Goal: Task Accomplishment & Management: Manage account settings

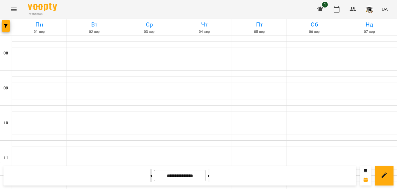
click at [151, 175] on icon at bounding box center [151, 175] width 1 height 2
type input "**********"
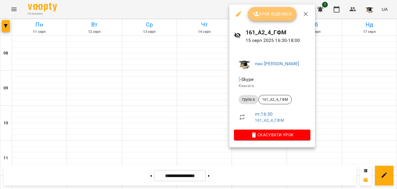
click at [278, 14] on span "Урок відбувся" at bounding box center [273, 13] width 40 height 7
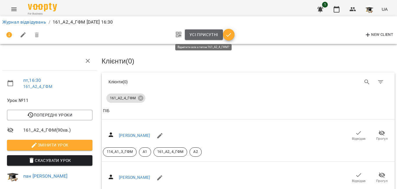
click at [210, 33] on span "Усі присутні" at bounding box center [204, 34] width 29 height 7
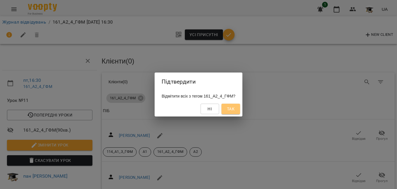
click at [235, 108] on span "Так" at bounding box center [231, 108] width 8 height 7
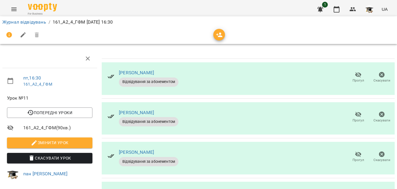
scroll to position [160, 0]
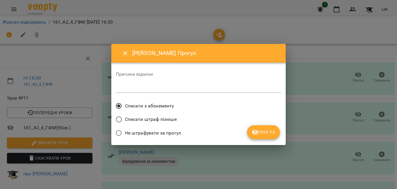
click at [159, 120] on span "Списати штраф пізніше" at bounding box center [151, 119] width 52 height 7
click at [257, 131] on icon "submit" at bounding box center [255, 132] width 6 height 6
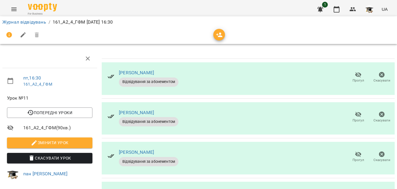
scroll to position [73, 0]
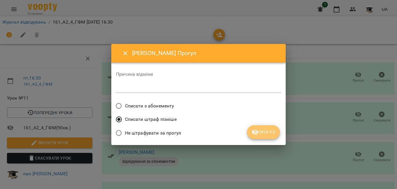
click at [265, 133] on span "Прогул" at bounding box center [264, 131] width 24 height 7
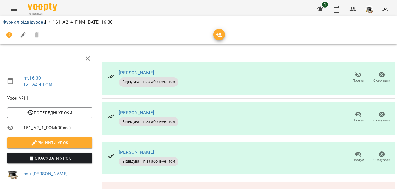
click at [26, 22] on link "Журнал відвідувань" at bounding box center [24, 22] width 44 height 6
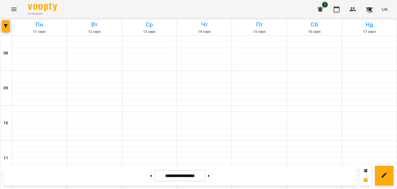
scroll to position [320, 0]
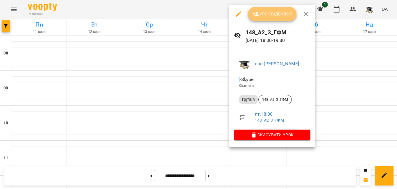
click at [282, 14] on span "Урок відбувся" at bounding box center [273, 13] width 40 height 7
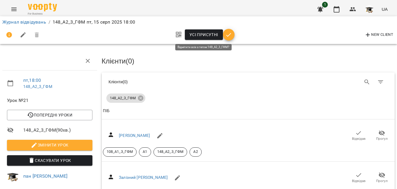
click at [201, 34] on span "Усі присутні" at bounding box center [204, 34] width 29 height 7
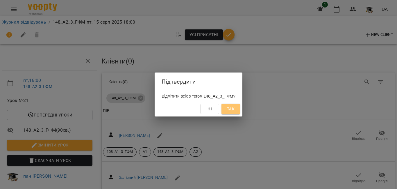
click at [235, 109] on span "Так" at bounding box center [231, 108] width 8 height 7
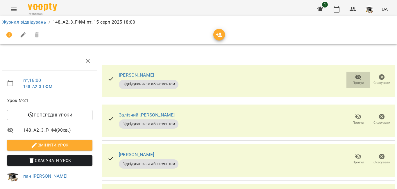
click at [355, 76] on icon "button" at bounding box center [358, 77] width 7 height 7
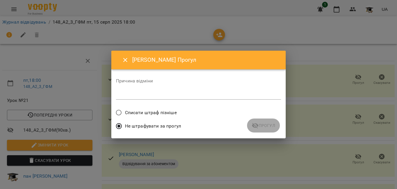
click at [131, 112] on span "Списати штраф пізніше" at bounding box center [151, 112] width 52 height 7
click at [258, 124] on icon "submit" at bounding box center [255, 126] width 6 height 6
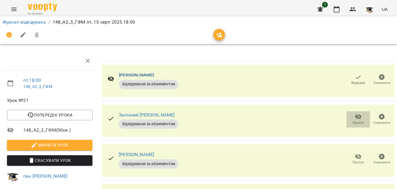
click at [355, 116] on icon "button" at bounding box center [358, 116] width 7 height 7
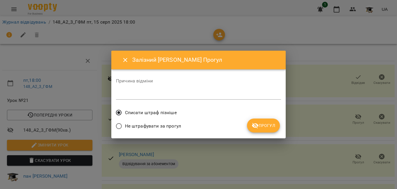
click at [264, 125] on span "Прогул" at bounding box center [264, 125] width 24 height 7
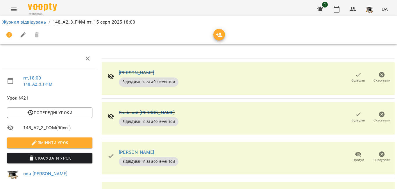
scroll to position [58, 0]
